Goal: Check status: Check status

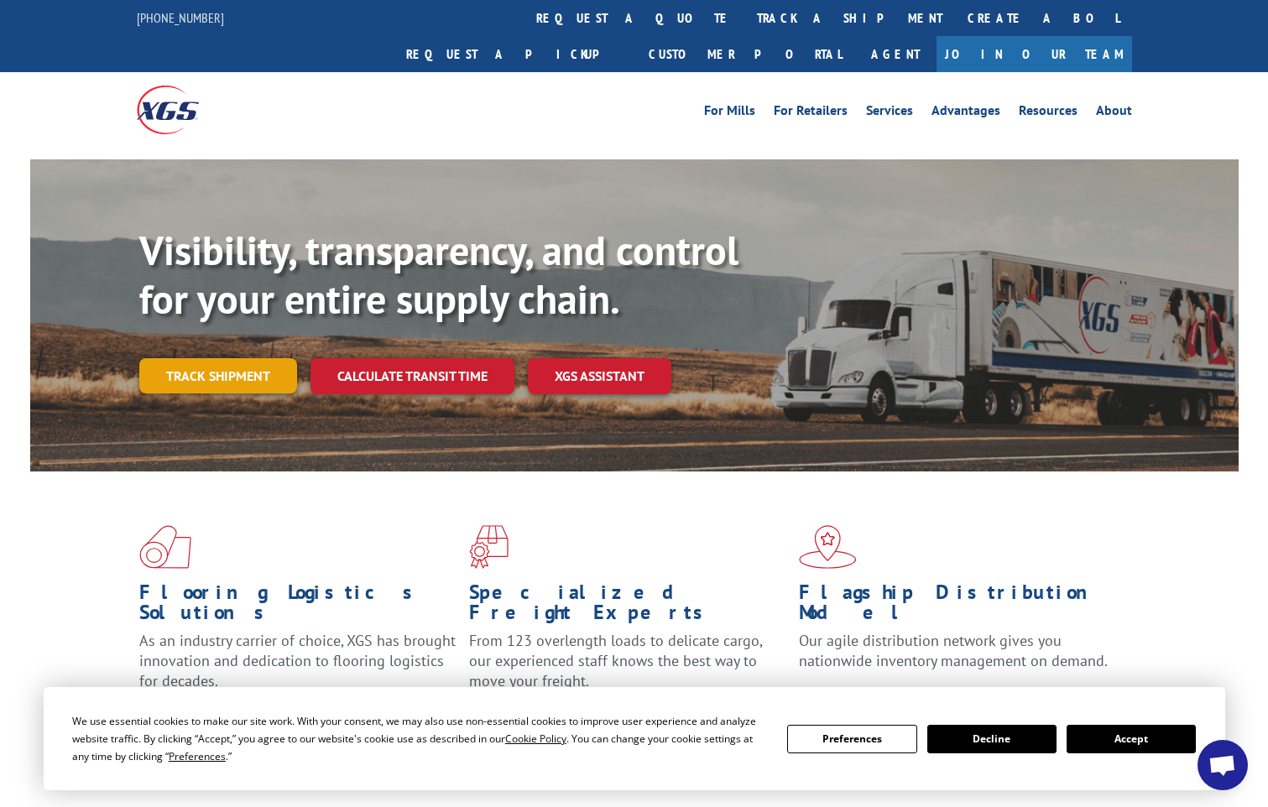
click at [189, 358] on link "Track shipment" at bounding box center [218, 375] width 158 height 35
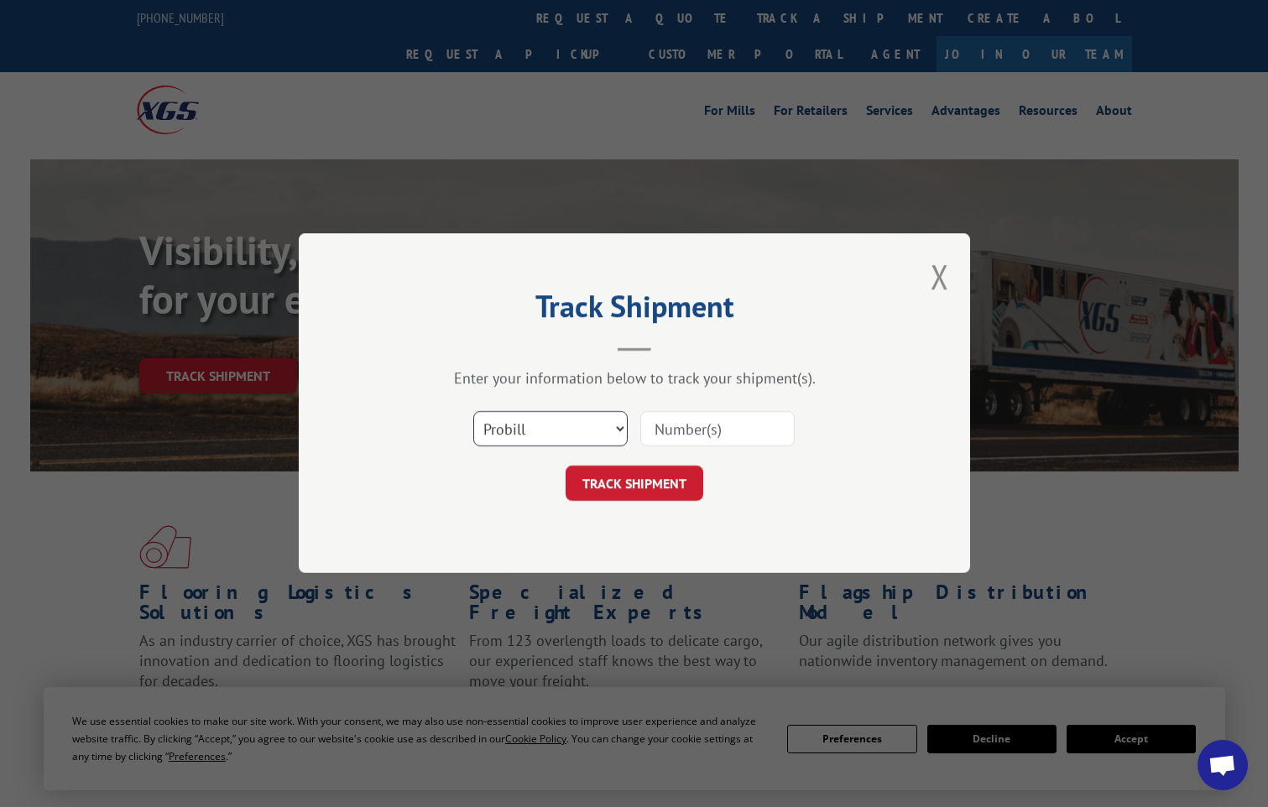
click at [595, 417] on select "Select category... Probill BOL PO" at bounding box center [550, 429] width 154 height 35
select select "bol"
click at [473, 412] on select "Select category... Probill BOL PO" at bounding box center [550, 429] width 154 height 35
click at [690, 430] on input at bounding box center [717, 429] width 154 height 35
paste input "6047488"
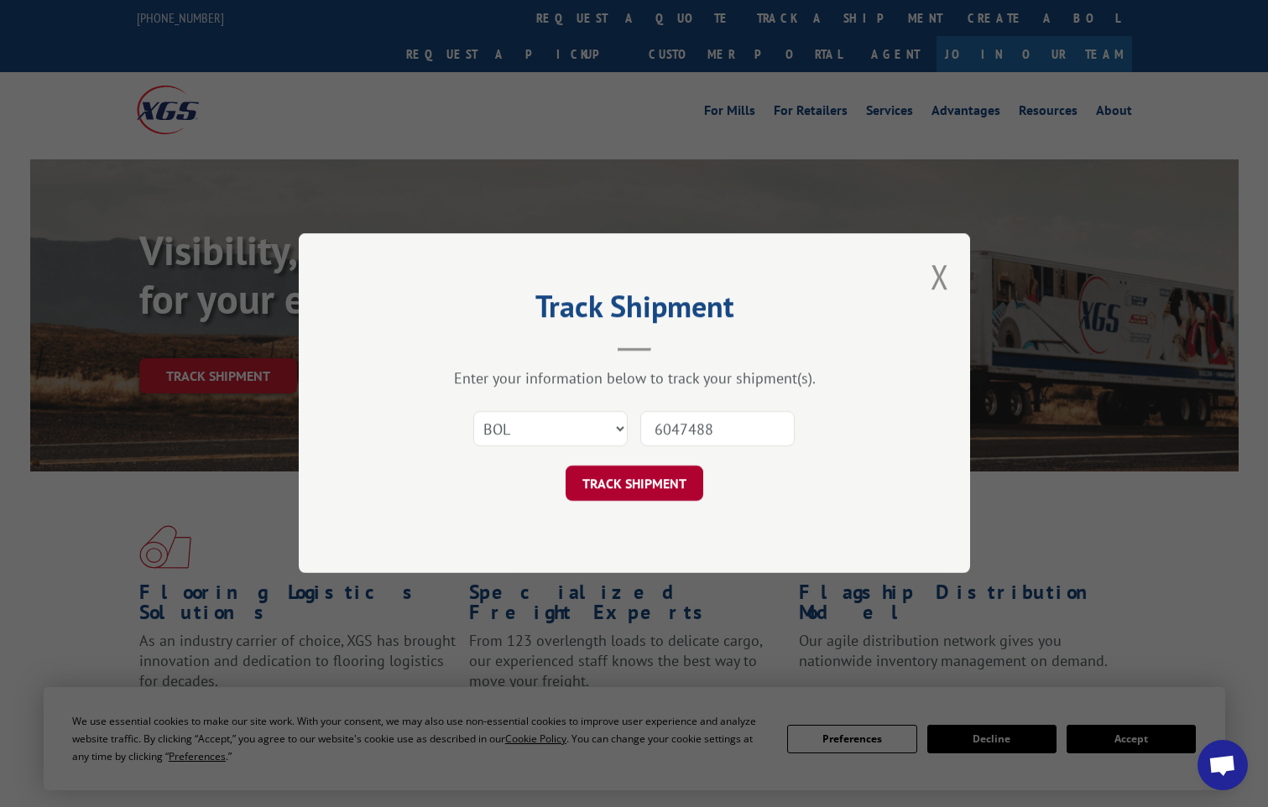
type input "6047488"
click at [670, 486] on button "TRACK SHIPMENT" at bounding box center [634, 483] width 138 height 35
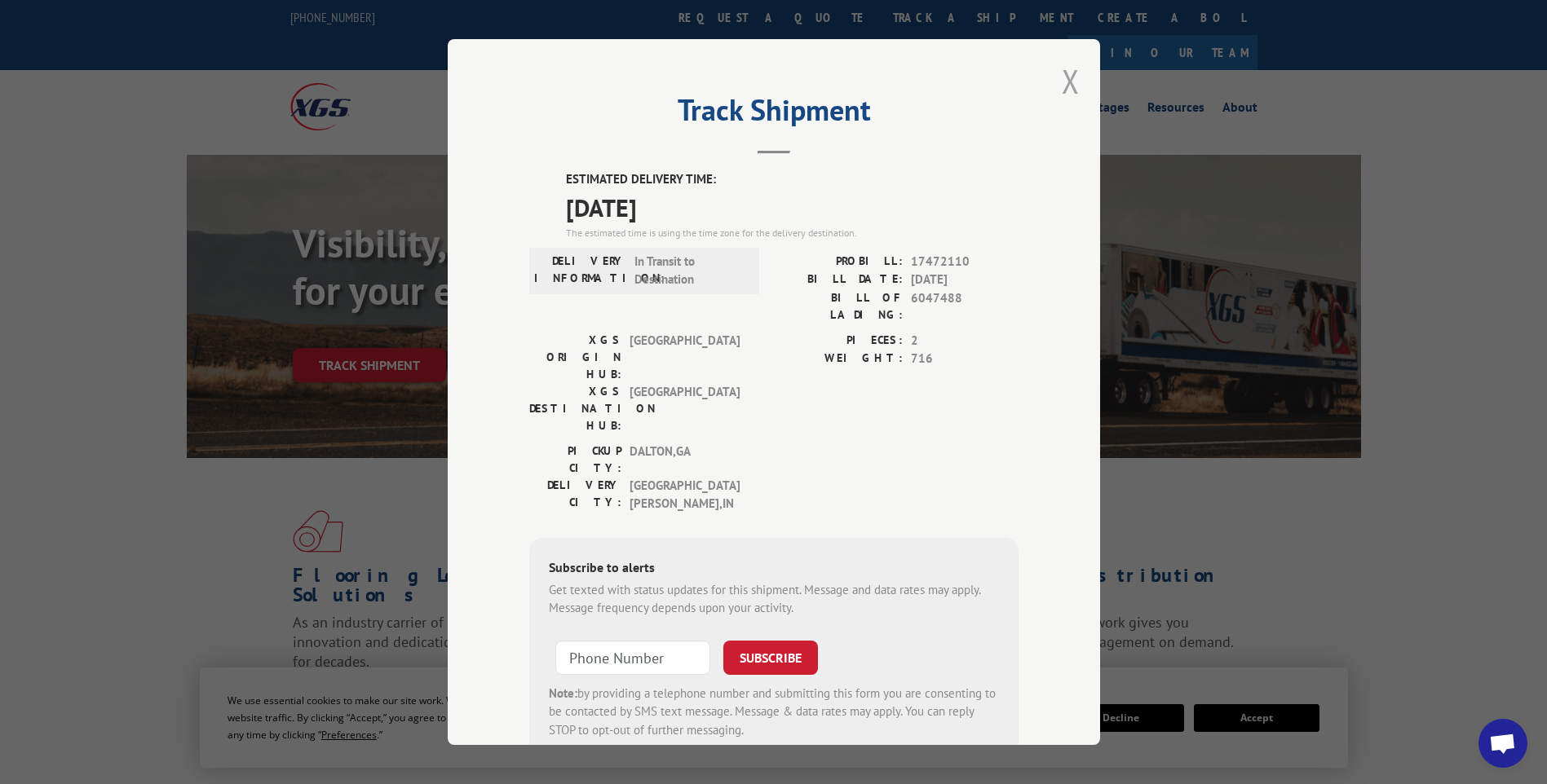
click at [1066, 77] on button "Close modal" at bounding box center [1070, 81] width 17 height 43
